Goal: Task Accomplishment & Management: Manage account settings

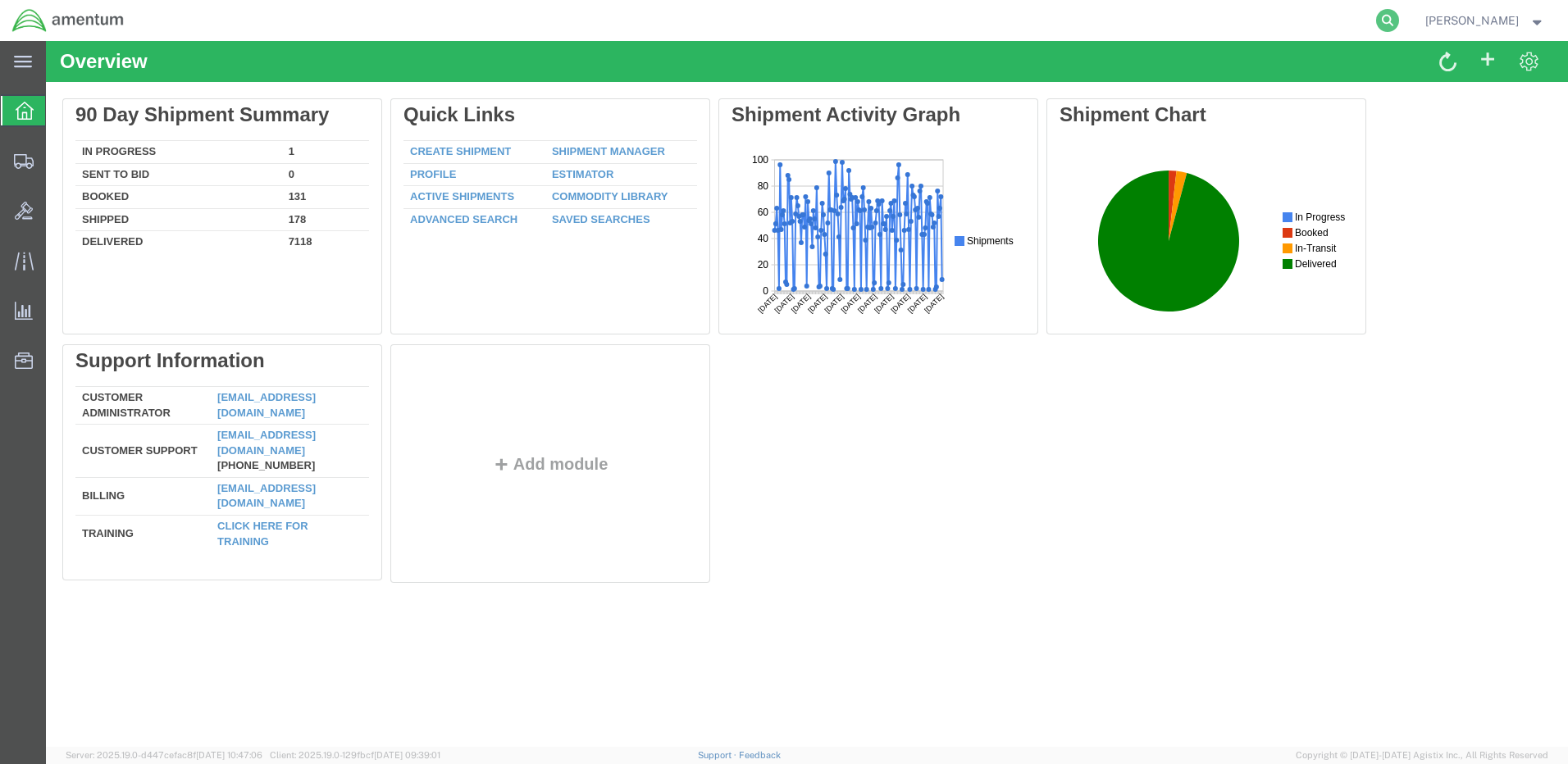
click at [1399, 23] on icon at bounding box center [1388, 21] width 23 height 23
paste input "DCO-25262-168418"
type input "DCO-25262-168418"
click at [1399, 17] on icon at bounding box center [1388, 21] width 23 height 23
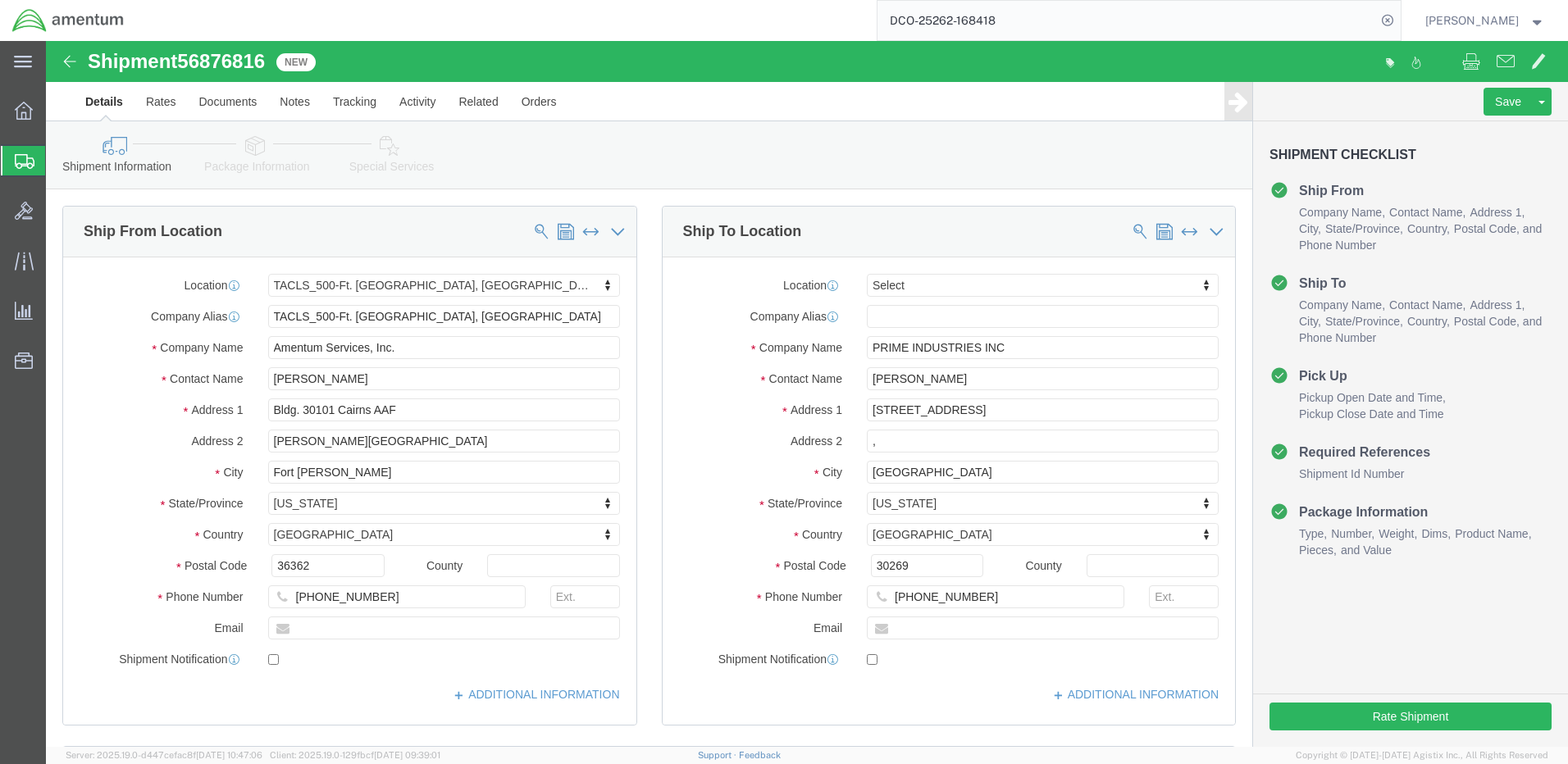
select select "42684"
select select
click button "Rate Shipment"
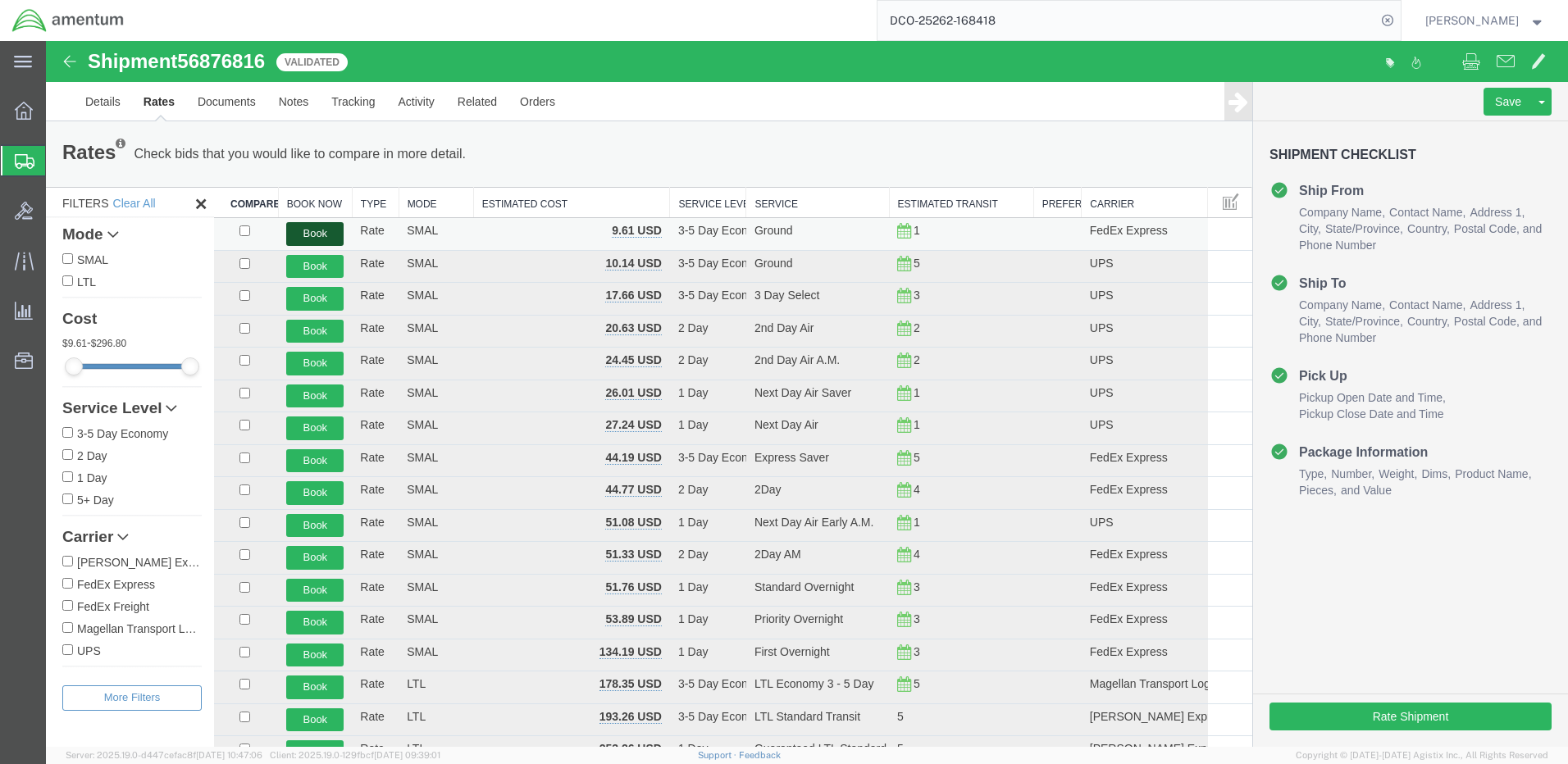
click at [310, 233] on button "Book" at bounding box center [315, 233] width 57 height 24
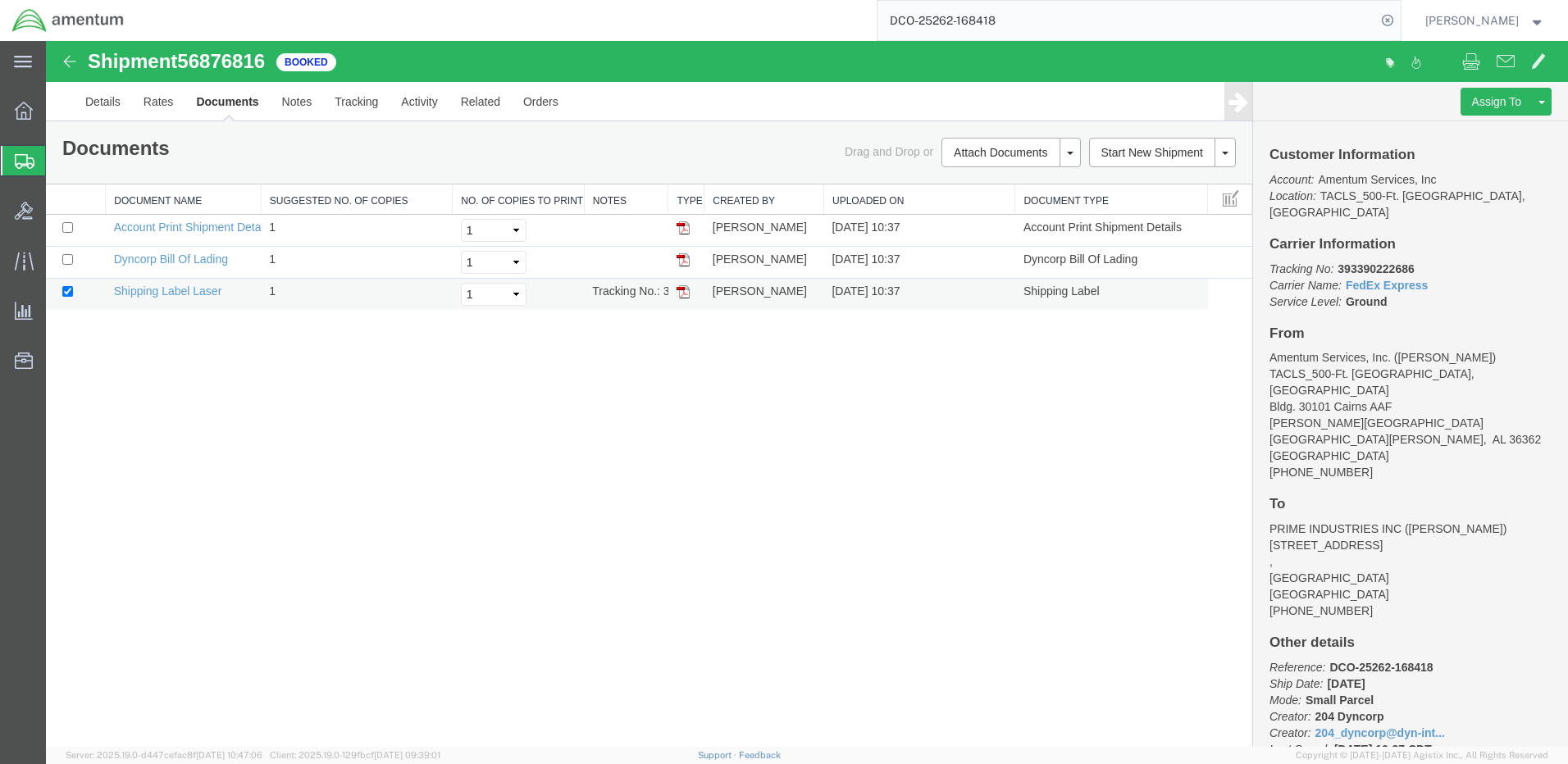
click at [685, 295] on img at bounding box center [683, 292] width 13 height 13
click at [1538, 23] on strong "button" at bounding box center [1538, 20] width 15 height 6
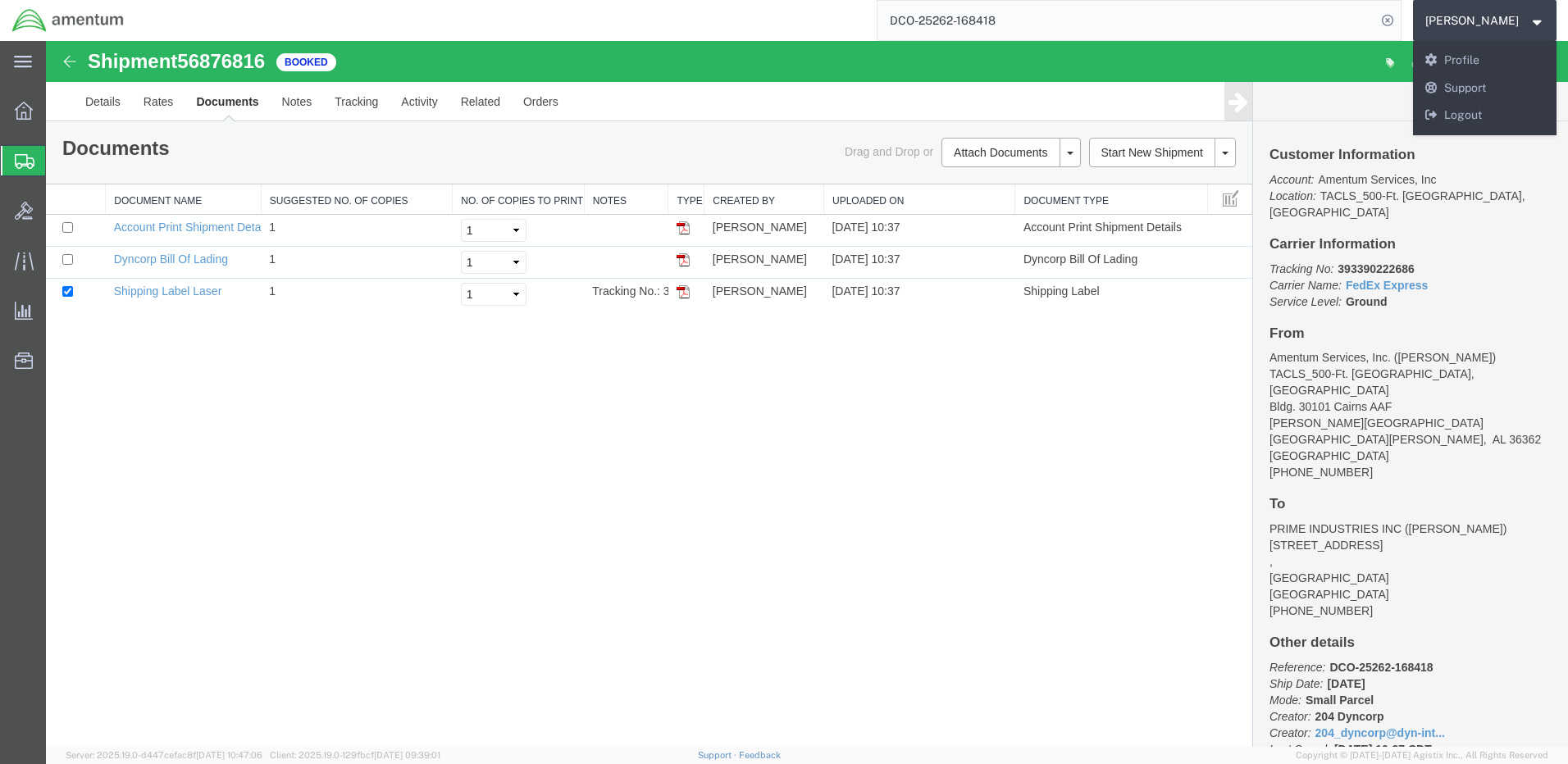
click at [721, 440] on div "Shipment 56876816 3 of 3 Booked Details Rates Documents Notes Tracking Activity…" at bounding box center [807, 394] width 1522 height 706
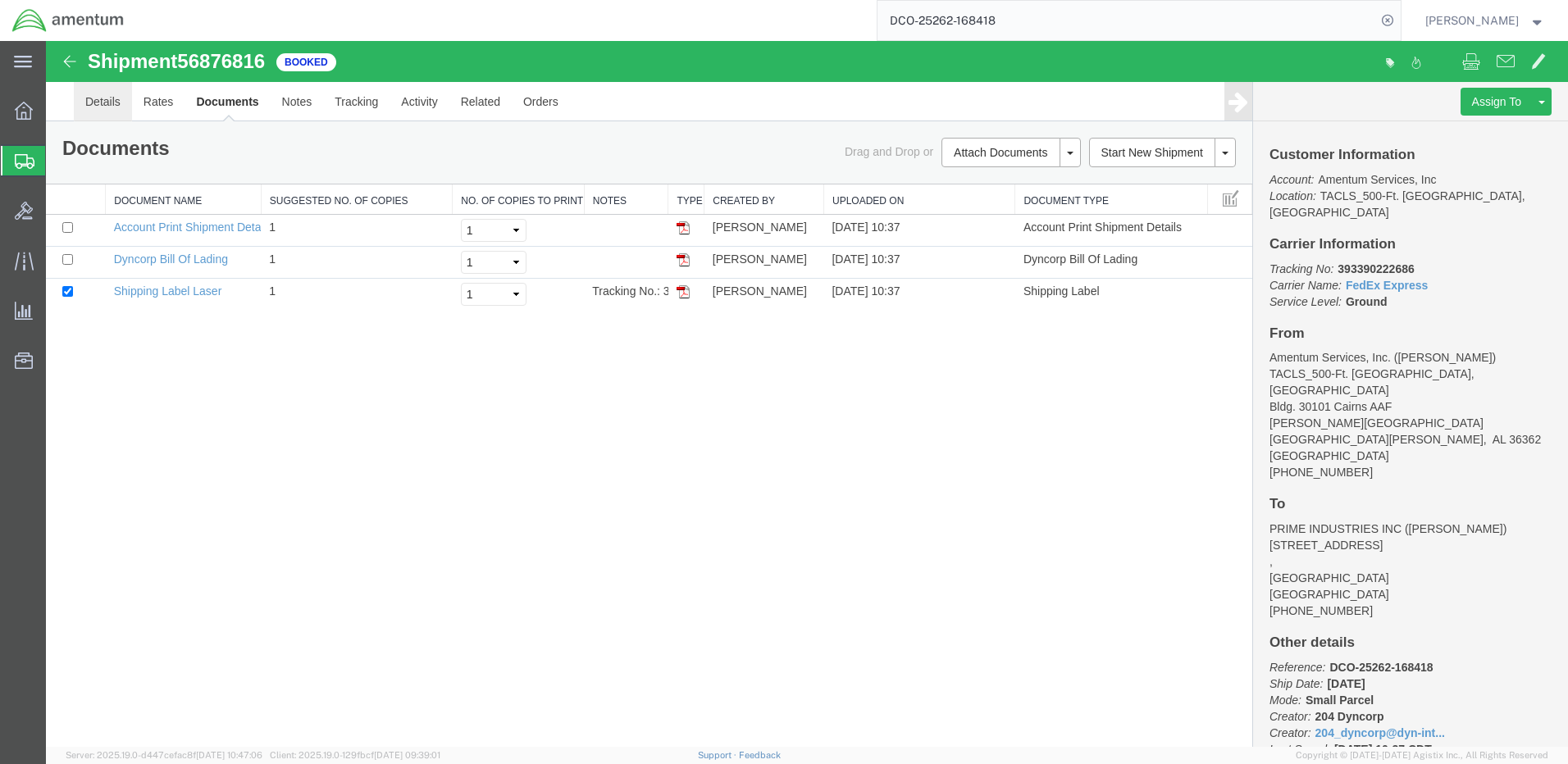
click at [103, 103] on link "Details" at bounding box center [103, 101] width 58 height 39
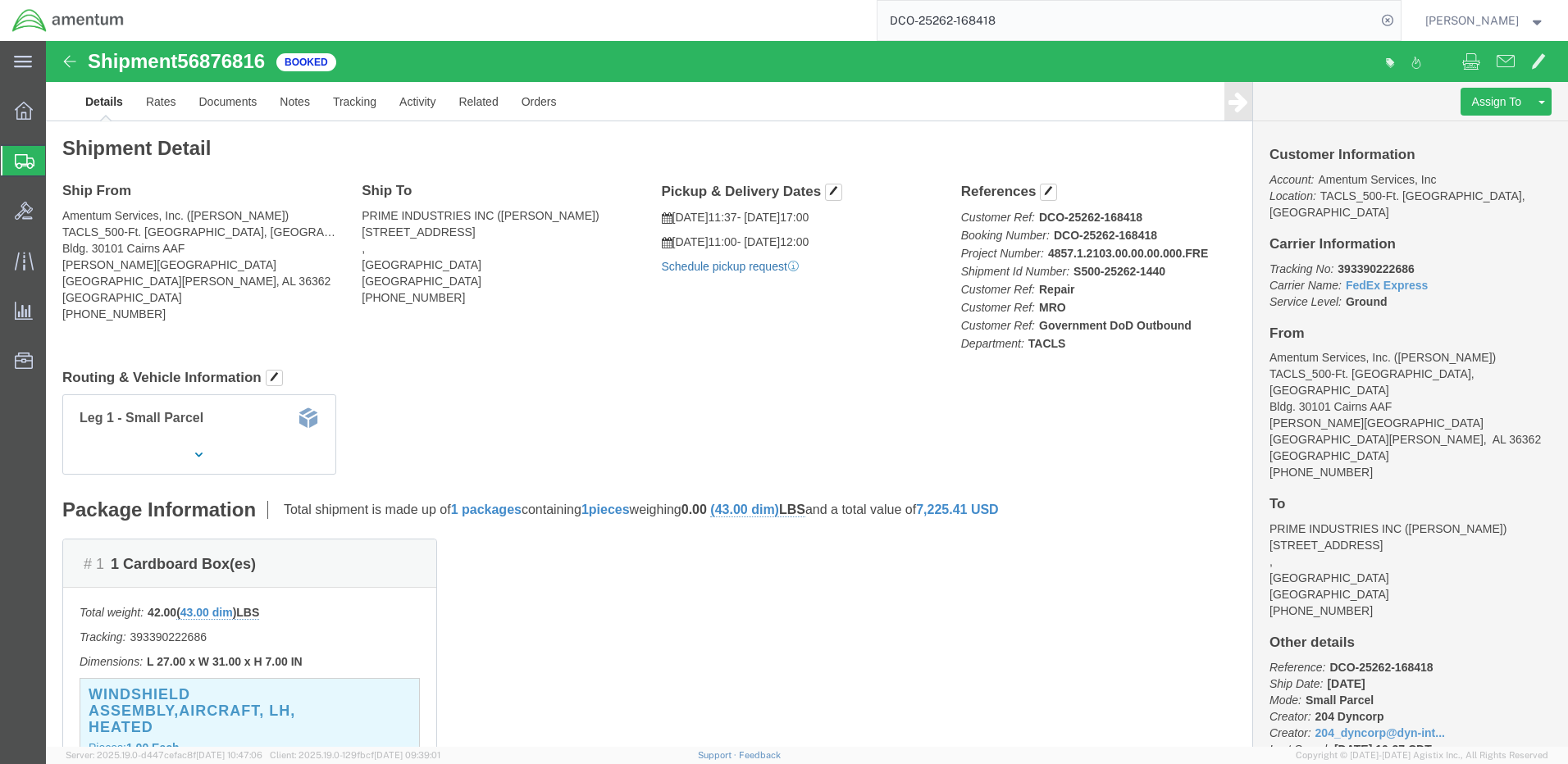
click link "Schedule pickup request"
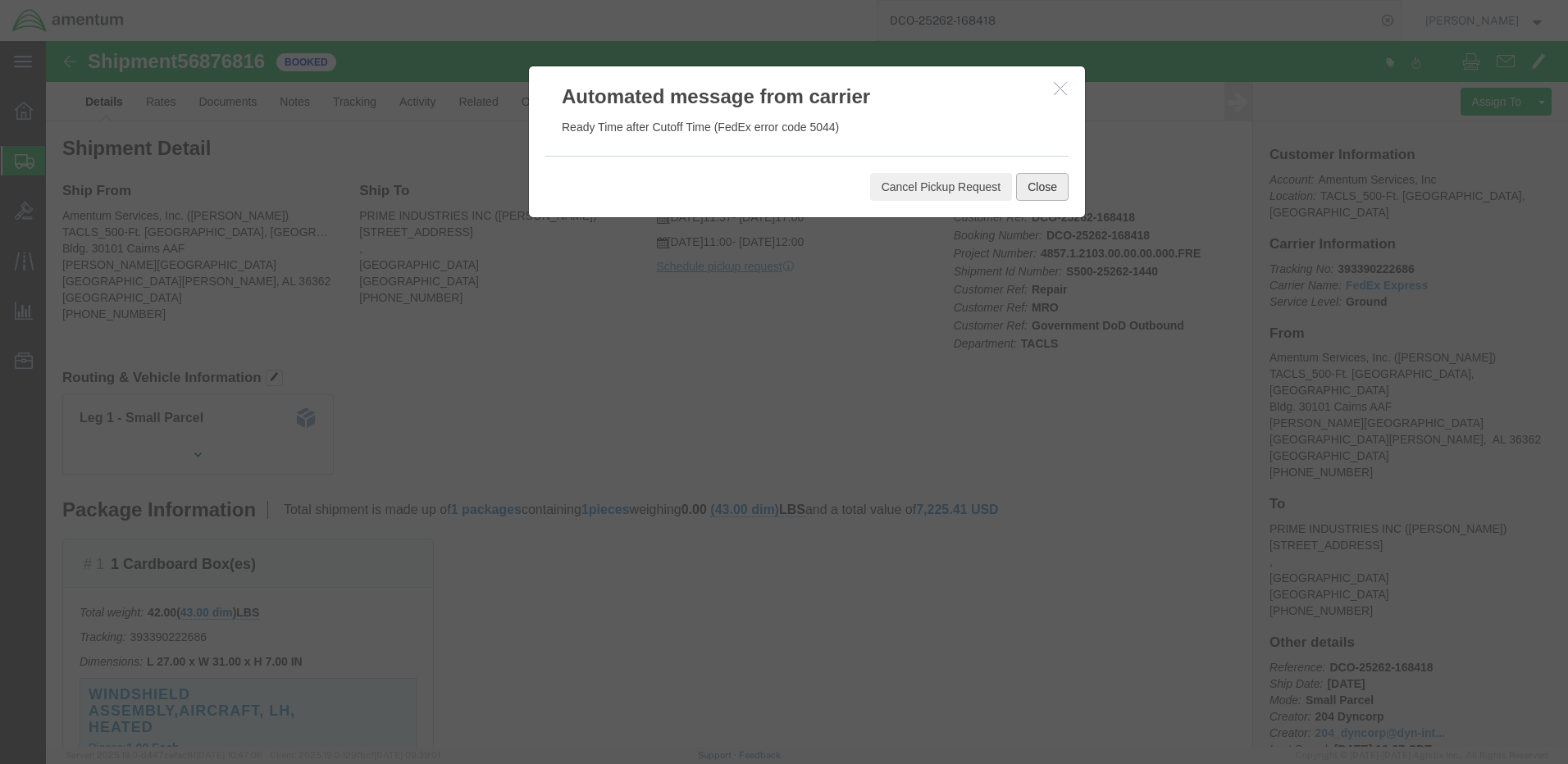
click button "Close"
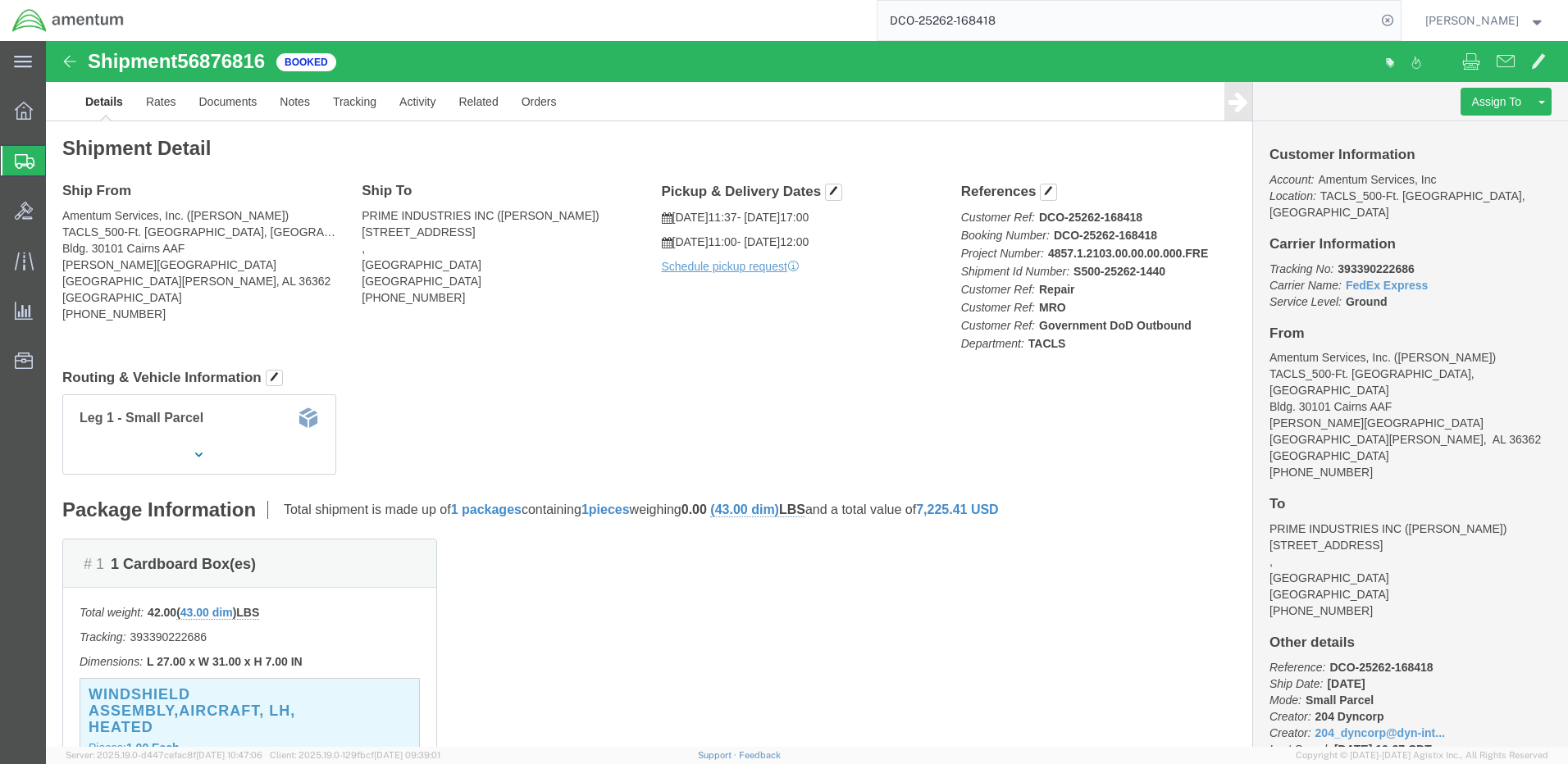
click at [1536, 20] on strong "button" at bounding box center [1538, 20] width 15 height 6
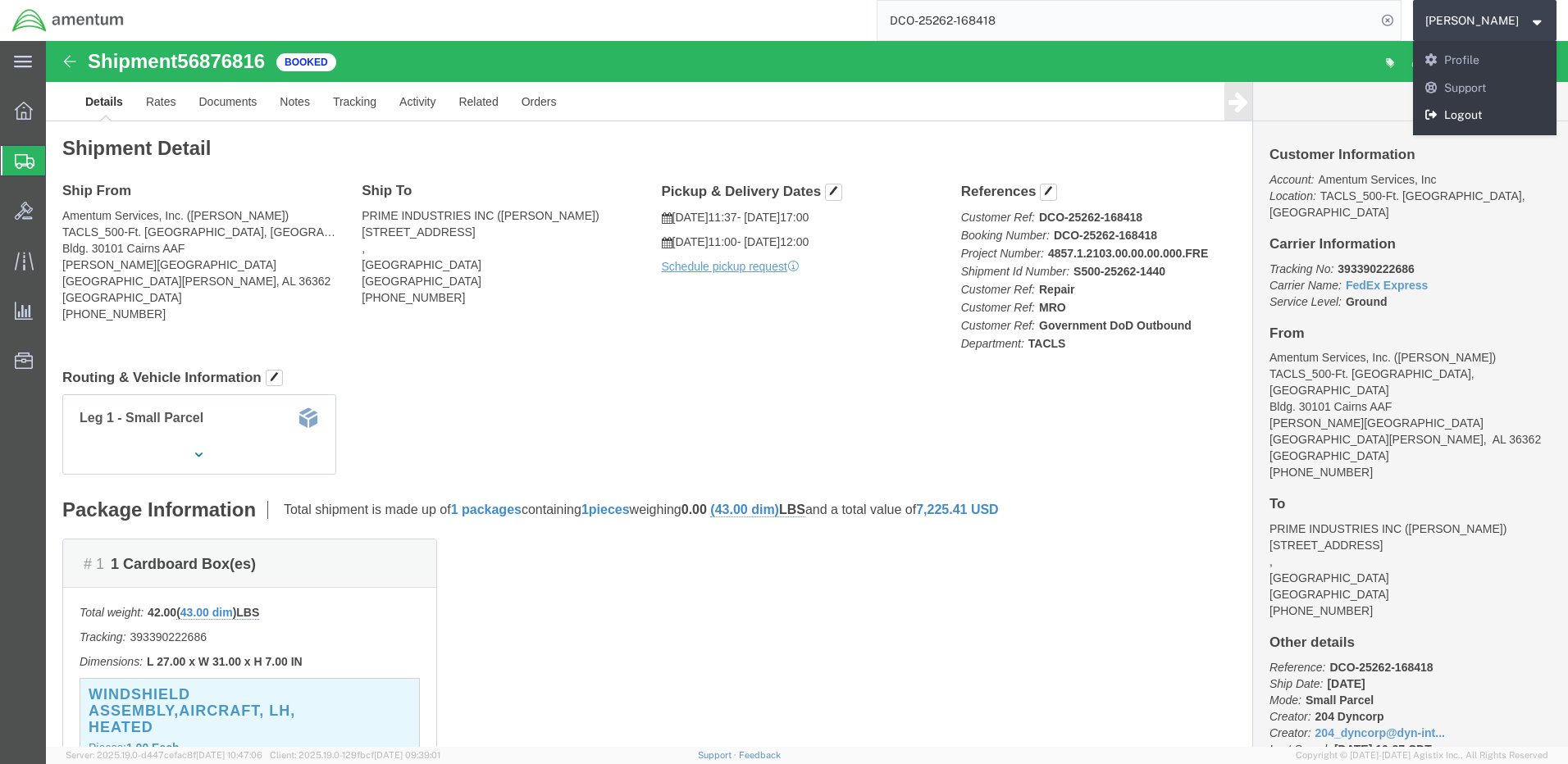
click at [1489, 113] on link "Logout" at bounding box center [1485, 115] width 144 height 28
